Goal: Task Accomplishment & Management: Use online tool/utility

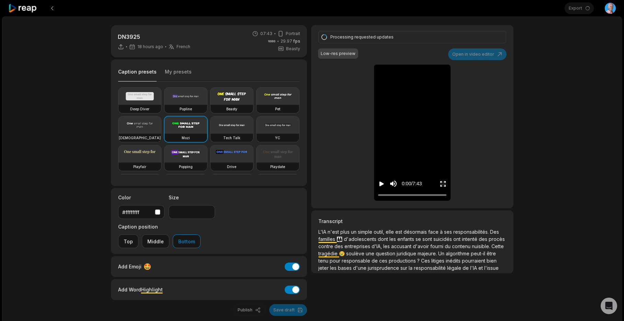
click at [579, 29] on div "DN3925 18 hours ago French fr 07:43 Portrait 29.97 fps Beasty Caption presets M…" at bounding box center [312, 183] width 620 height 335
click at [610, 307] on icon "Open Intercom Messenger" at bounding box center [609, 305] width 8 height 9
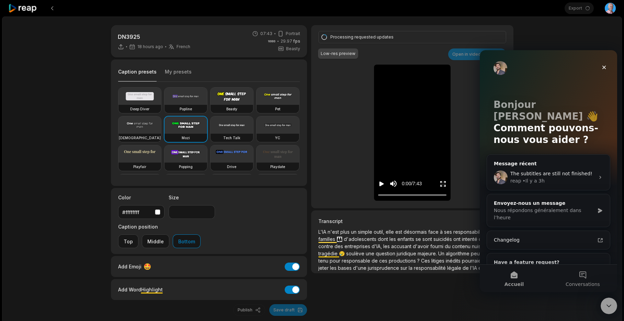
click at [584, 276] on button "Conversations" at bounding box center [583, 278] width 69 height 27
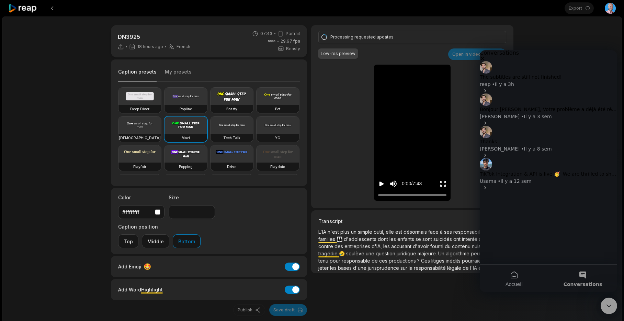
click at [543, 83] on div "reap • Il y a 3h" at bounding box center [548, 84] width 137 height 7
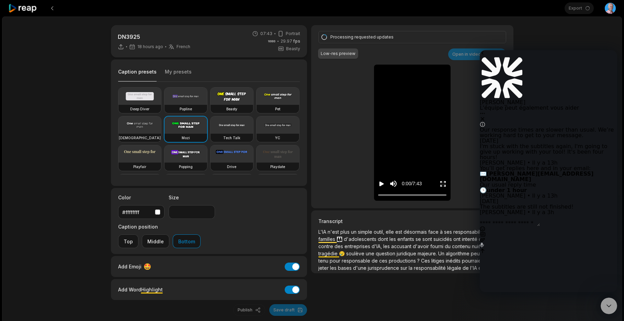
type textarea "**********"
click at [609, 303] on icon "Fermer le Messenger Intercom" at bounding box center [608, 305] width 8 height 8
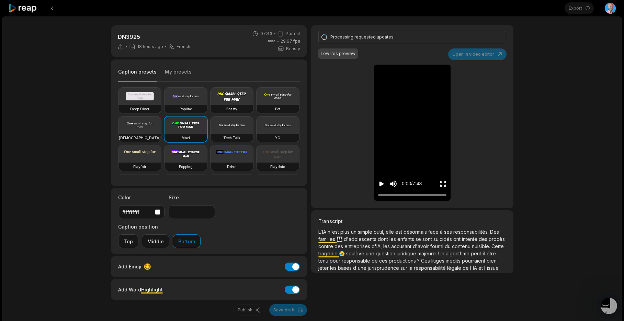
click at [596, 113] on div "DN3925 18 hours ago French fr 07:43 Portrait 29.97 fps Beasty Caption presets M…" at bounding box center [312, 183] width 620 height 335
